Goal: Transaction & Acquisition: Download file/media

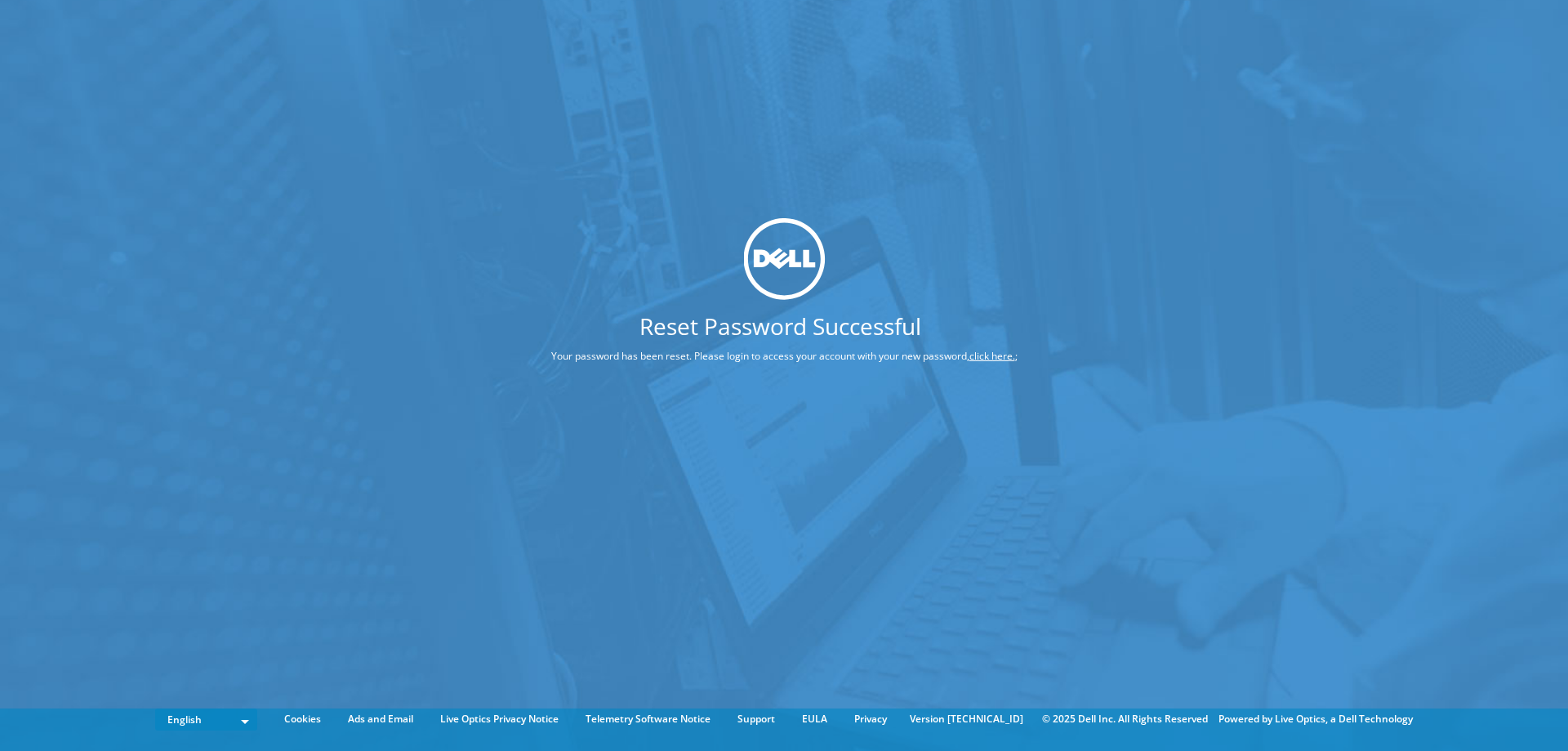
click at [994, 352] on link "click here." at bounding box center [993, 356] width 46 height 14
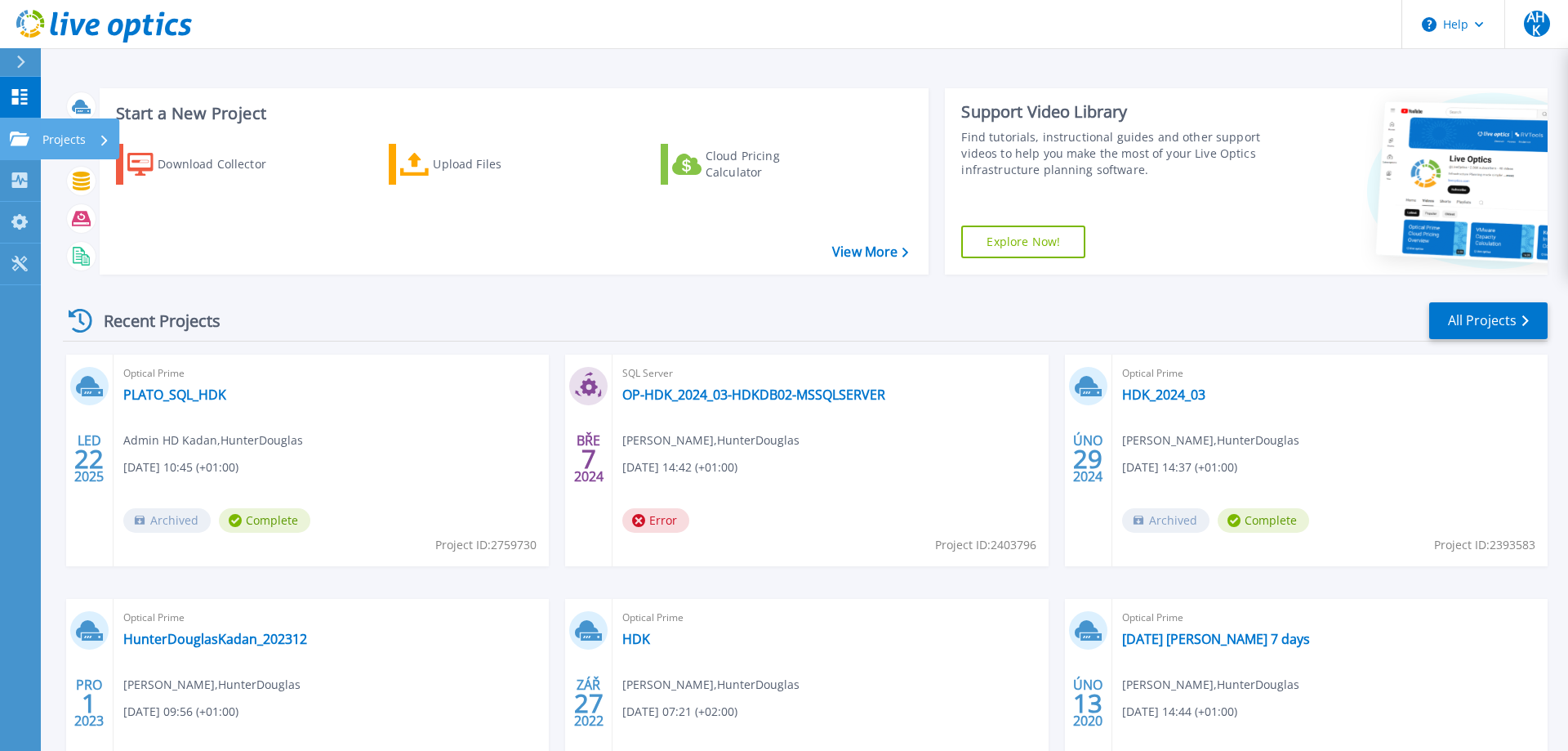
click at [27, 139] on icon at bounding box center [19, 139] width 19 height 14
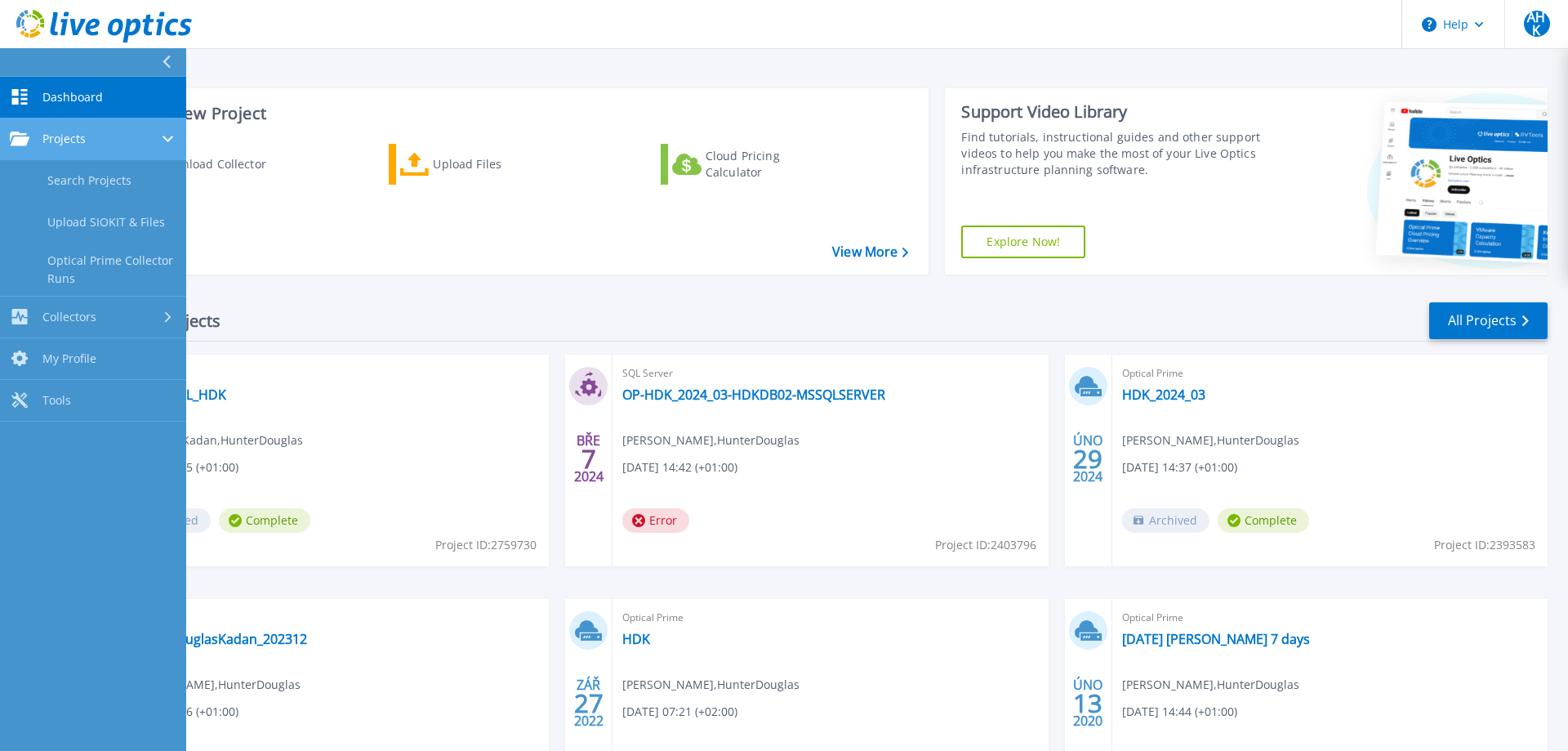
click at [28, 147] on link "Projects Projects" at bounding box center [93, 139] width 186 height 42
click at [43, 138] on span "Projects" at bounding box center [63, 139] width 43 height 15
click at [333, 207] on div "Download Collector Upload Files Cloud Pricing Calculator" at bounding box center [511, 198] width 818 height 136
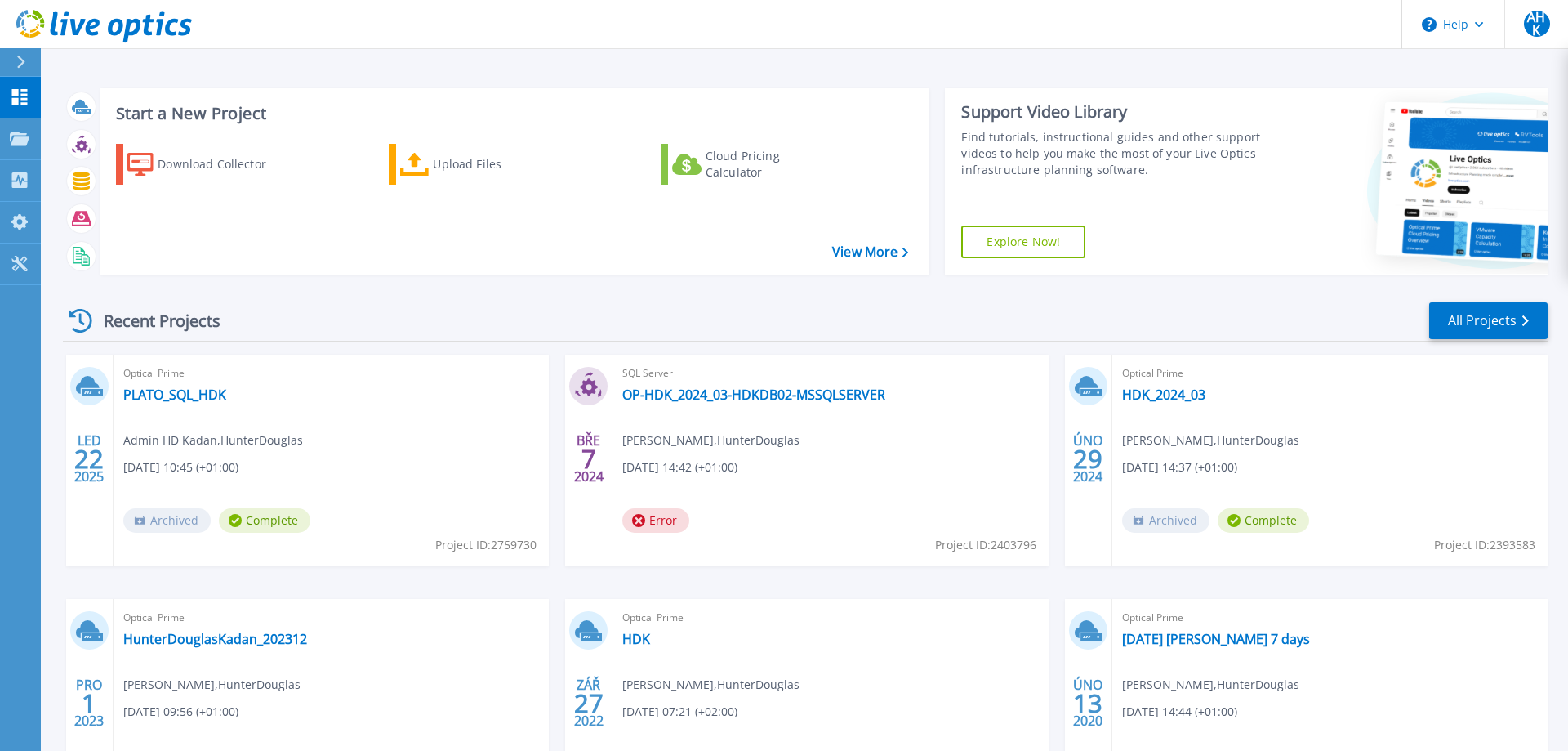
click at [866, 261] on div "Download Collector Upload Files Cloud Pricing Calculator" at bounding box center [511, 198] width 818 height 136
click at [855, 251] on link "View More" at bounding box center [870, 252] width 76 height 16
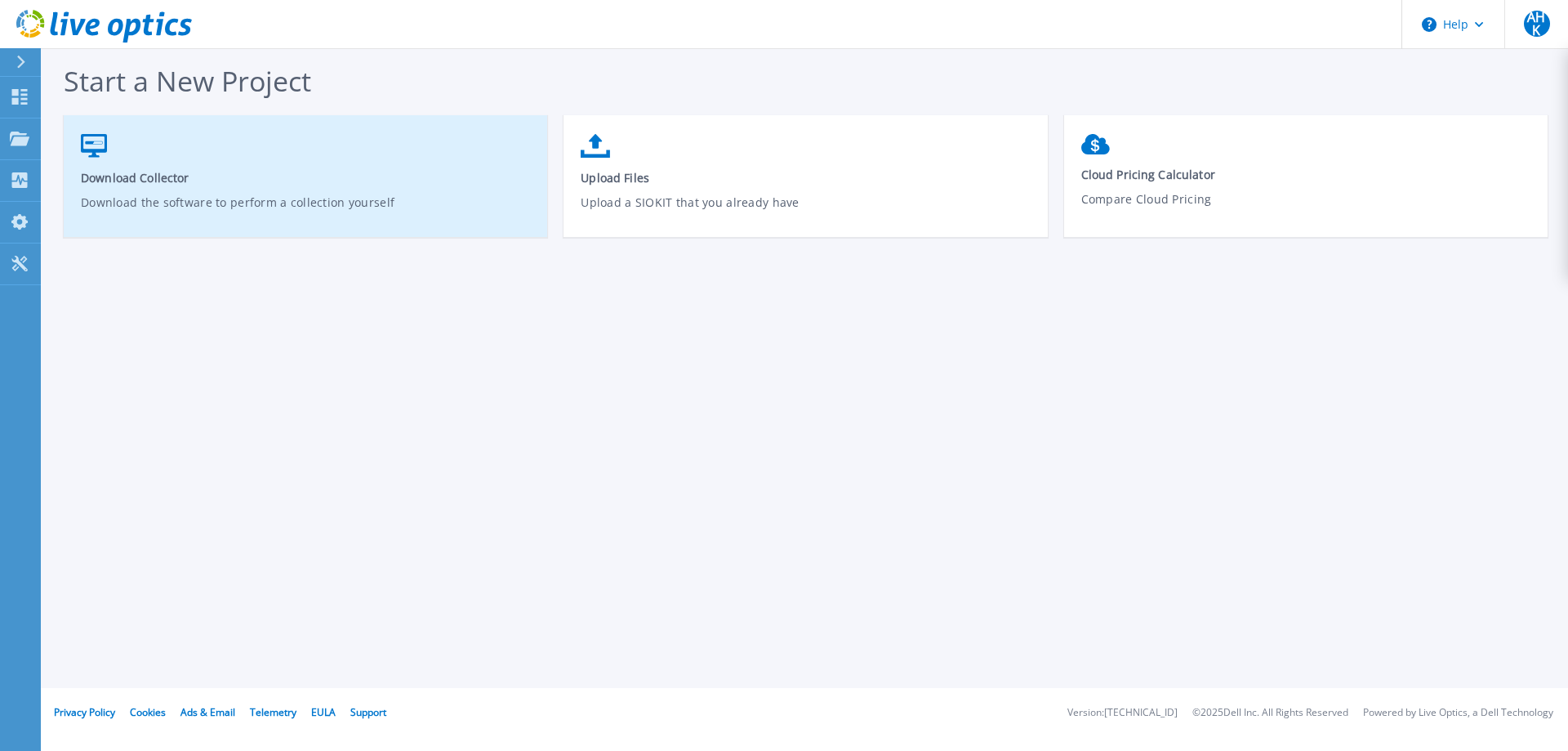
click at [164, 174] on span "Download Collector" at bounding box center [305, 178] width 450 height 16
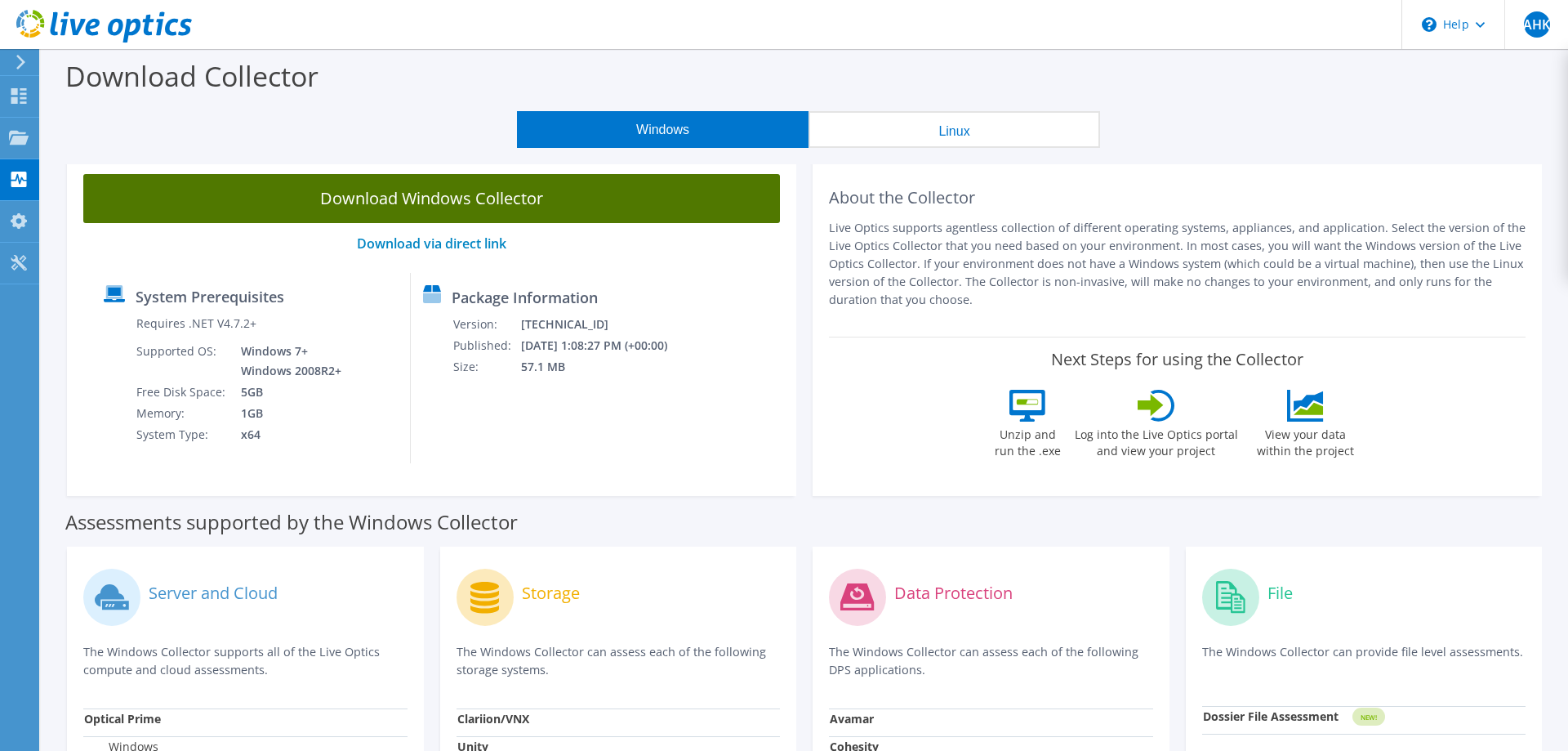
click at [413, 196] on link "Download Windows Collector" at bounding box center [431, 198] width 697 height 49
